Goal: Task Accomplishment & Management: Manage account settings

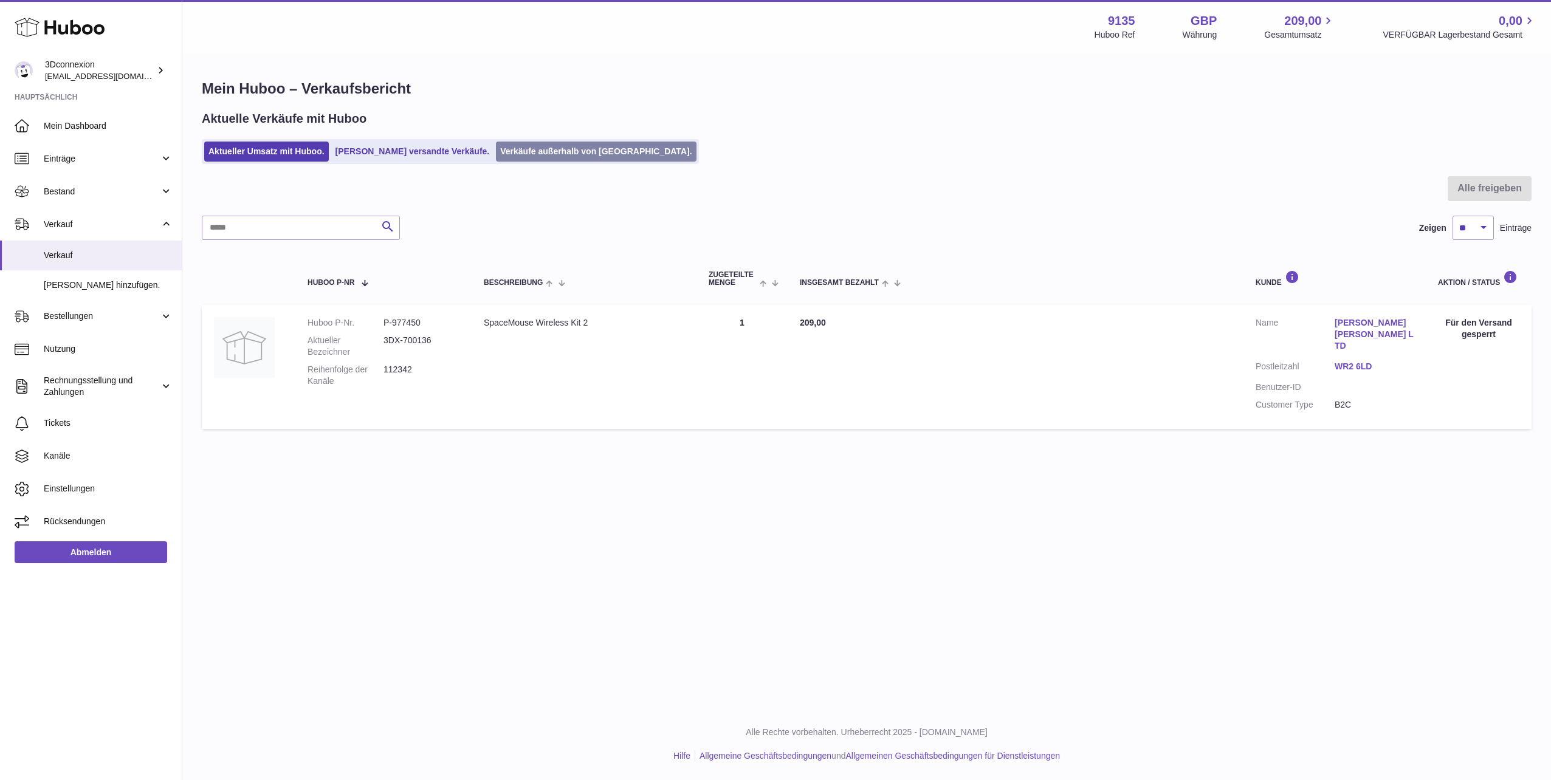
click at [527, 148] on link "Verkäufe außerhalb von [GEOGRAPHIC_DATA]." at bounding box center [596, 152] width 200 height 20
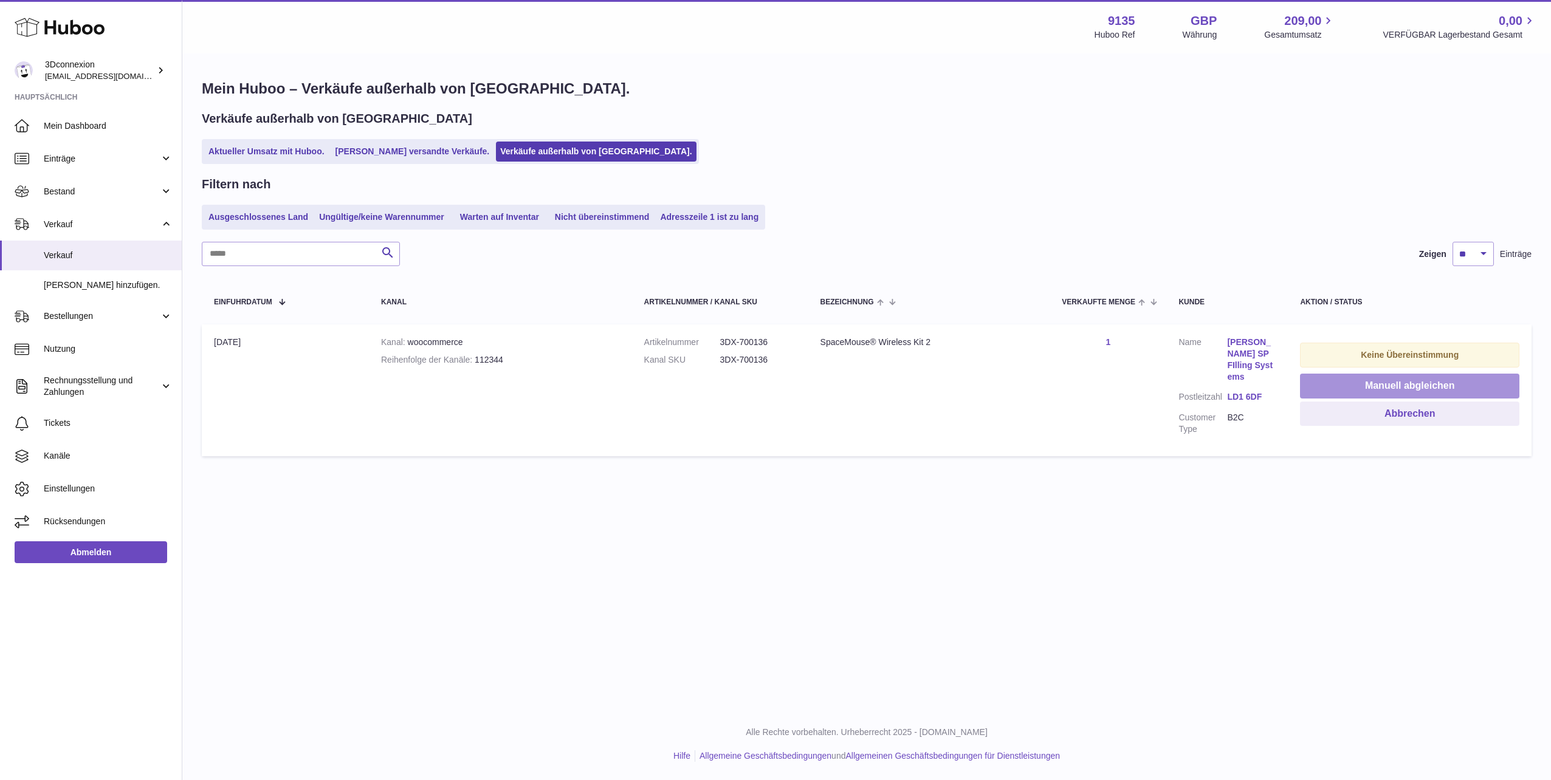
click at [1389, 386] on button "Manuell abgleichen" at bounding box center [1409, 386] width 219 height 25
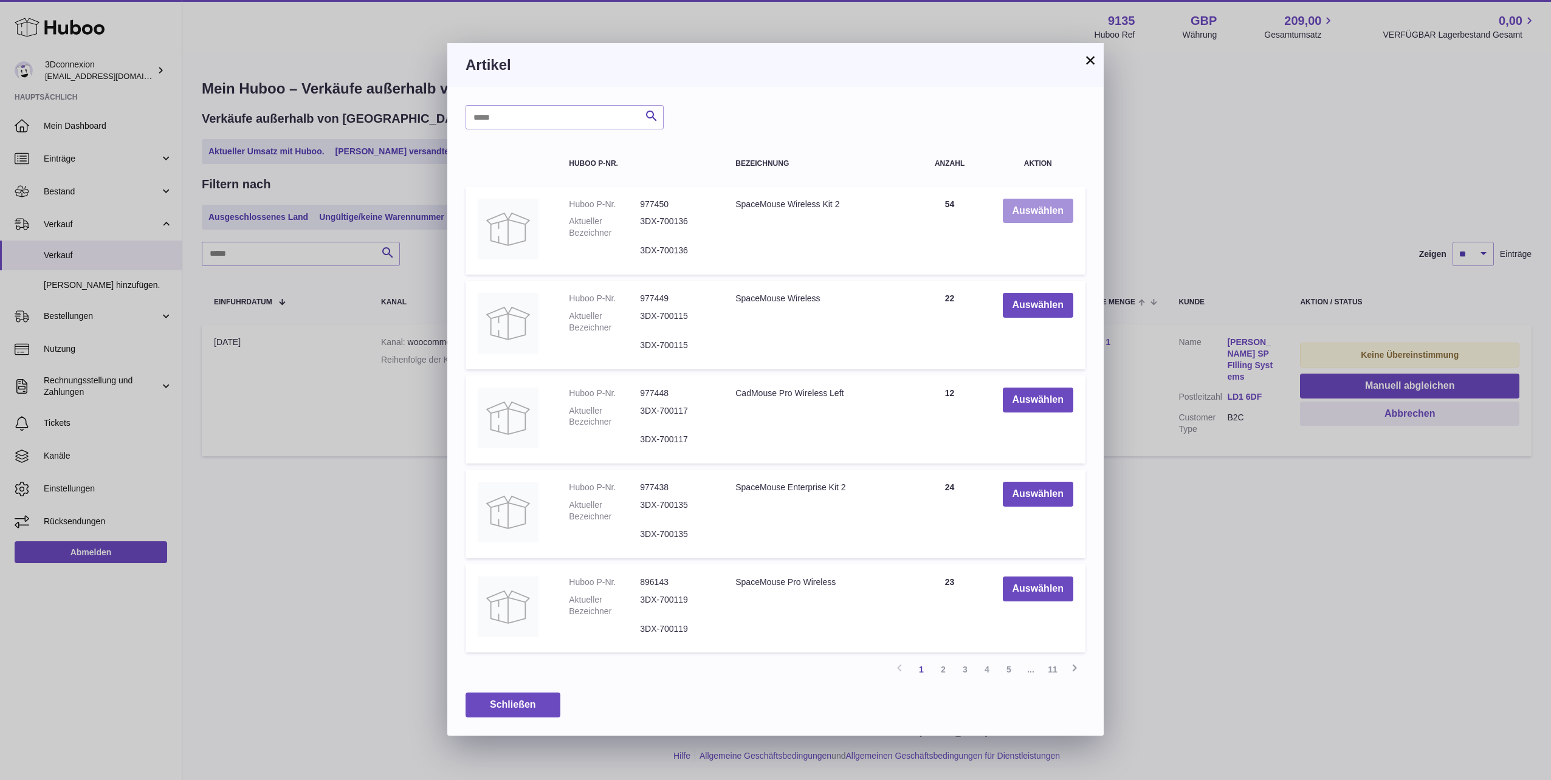
click at [1018, 204] on button "Auswählen" at bounding box center [1038, 211] width 70 height 25
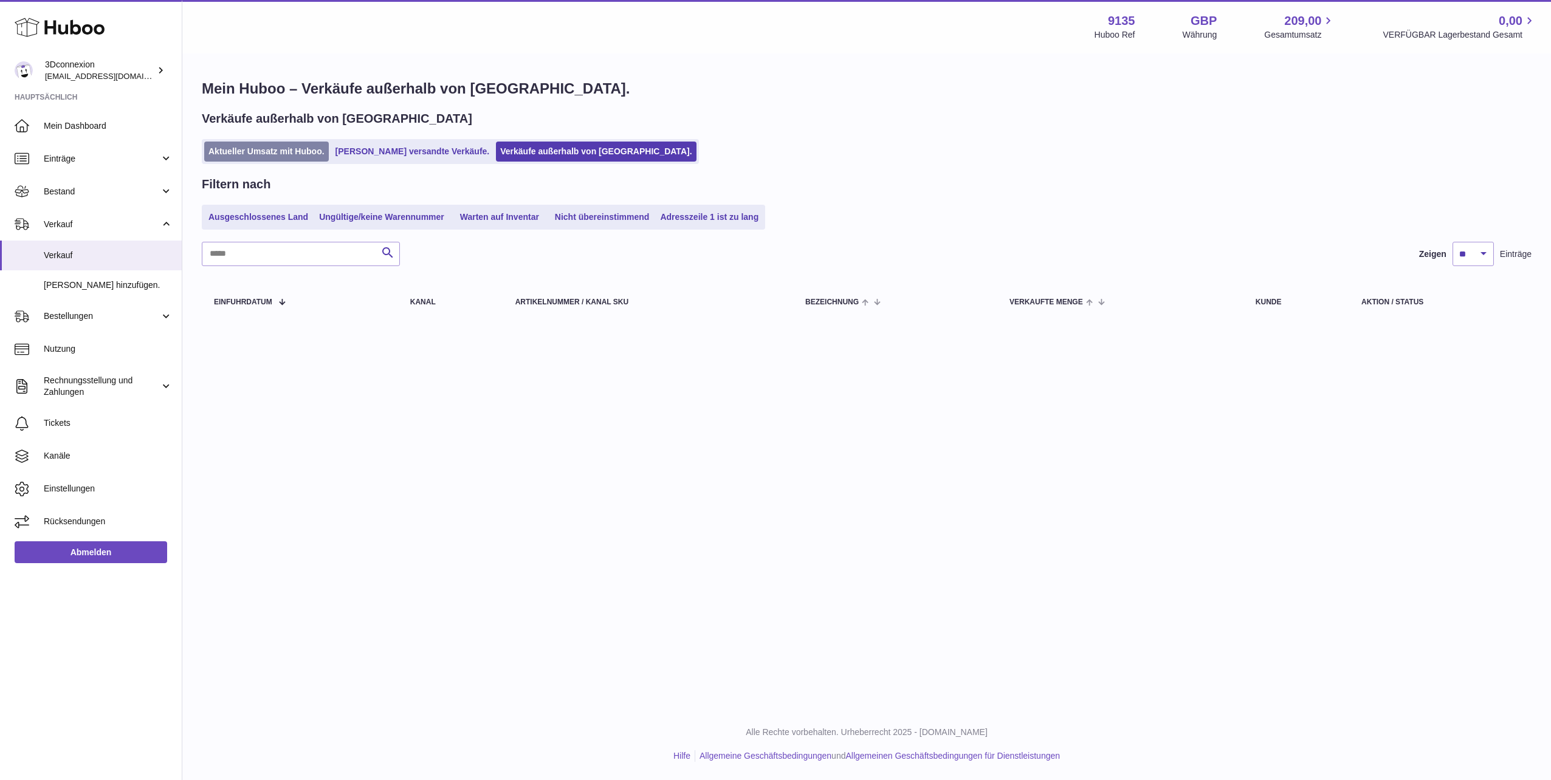
click at [265, 154] on link "Aktueller Umsatz mit Huboo." at bounding box center [266, 152] width 125 height 20
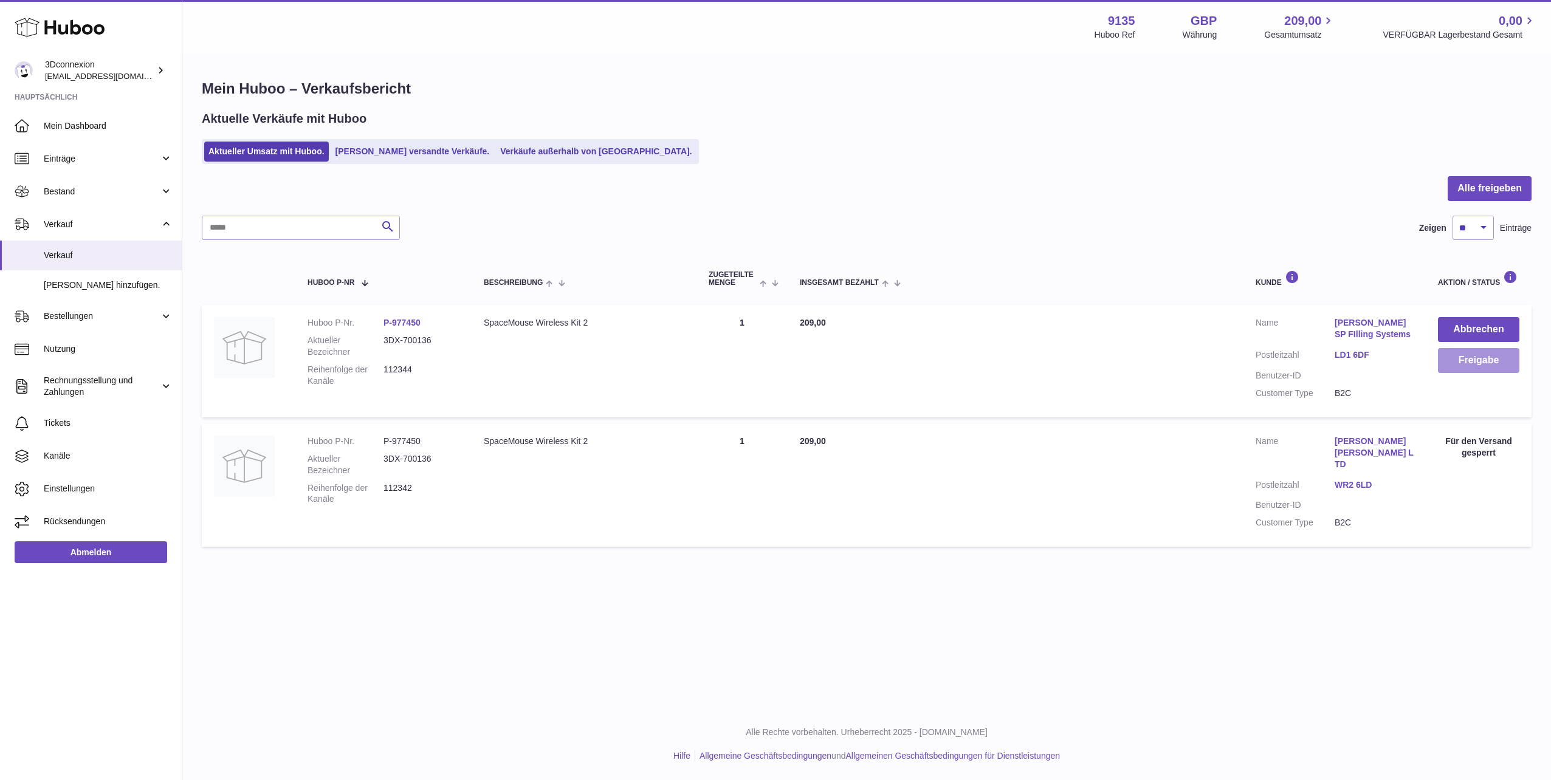
click at [1465, 362] on button "Freigabe" at bounding box center [1478, 360] width 81 height 25
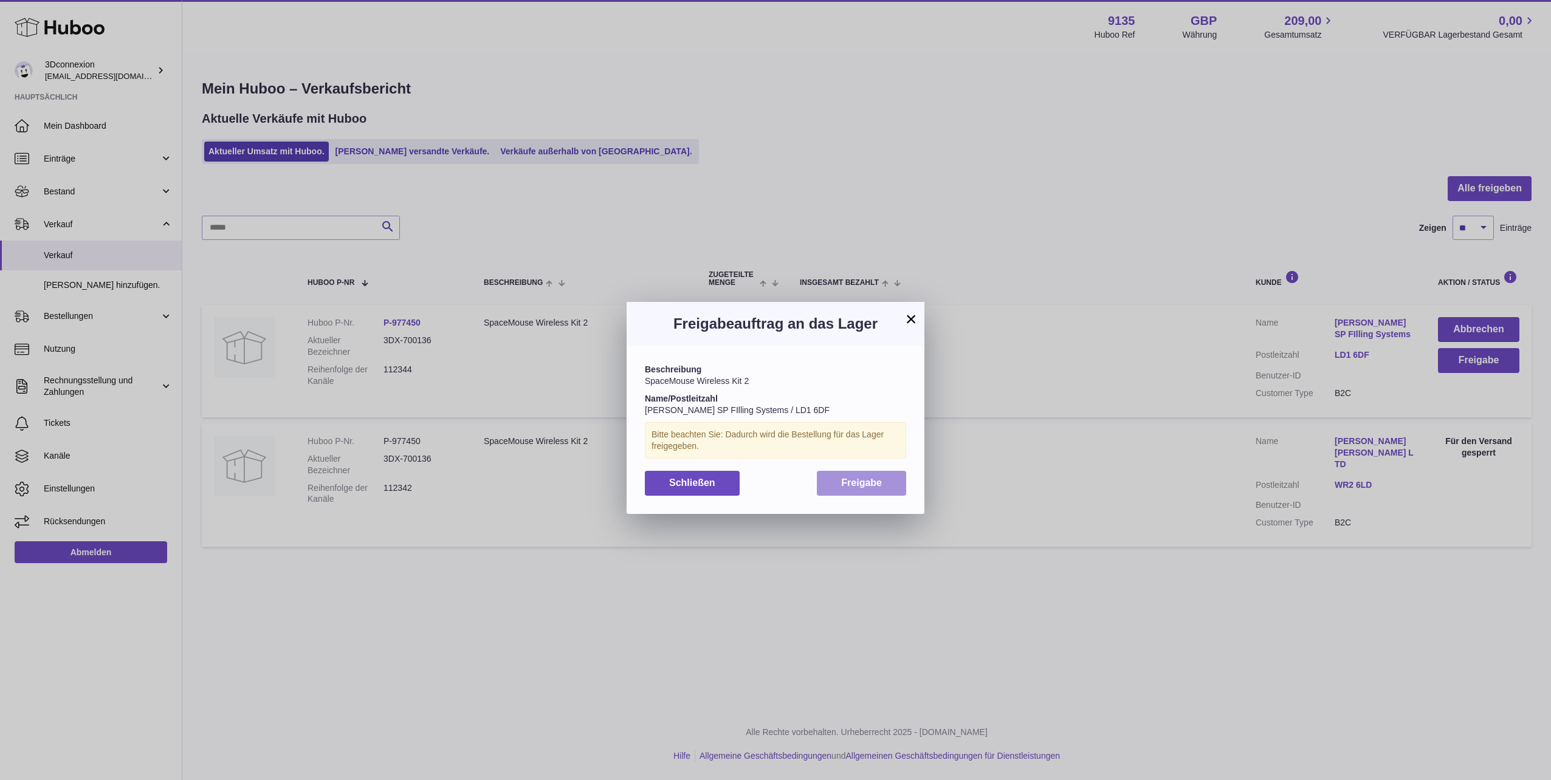
click at [859, 484] on span "Freigabe" at bounding box center [861, 483] width 41 height 10
